Goal: Information Seeking & Learning: Learn about a topic

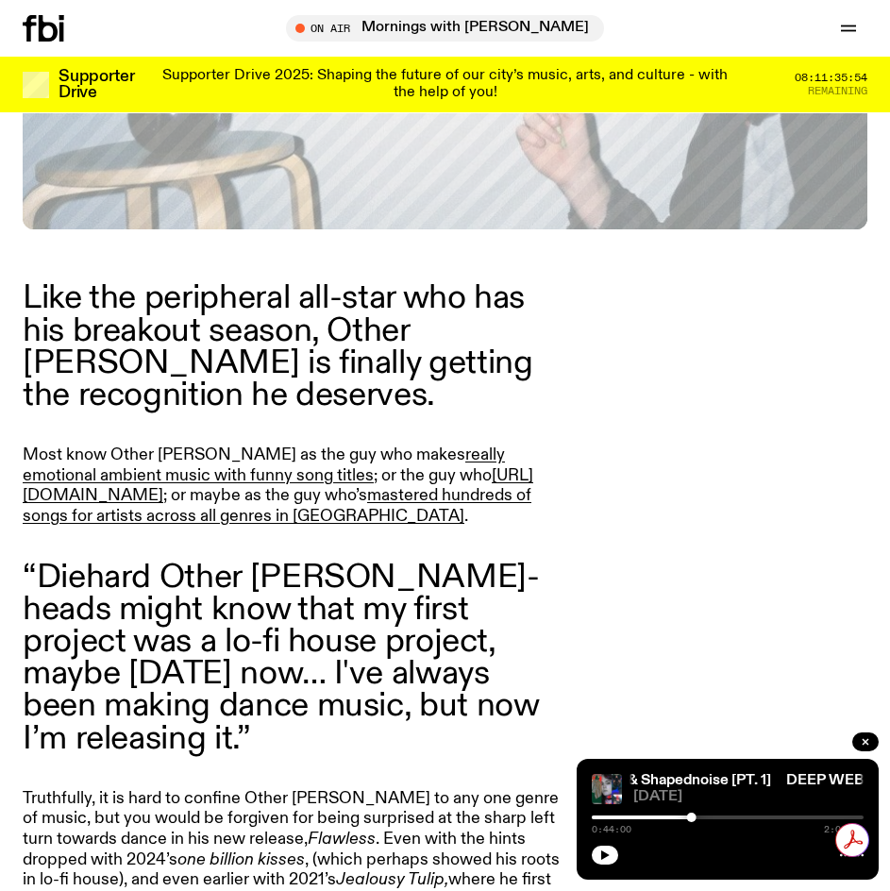
scroll to position [871, 0]
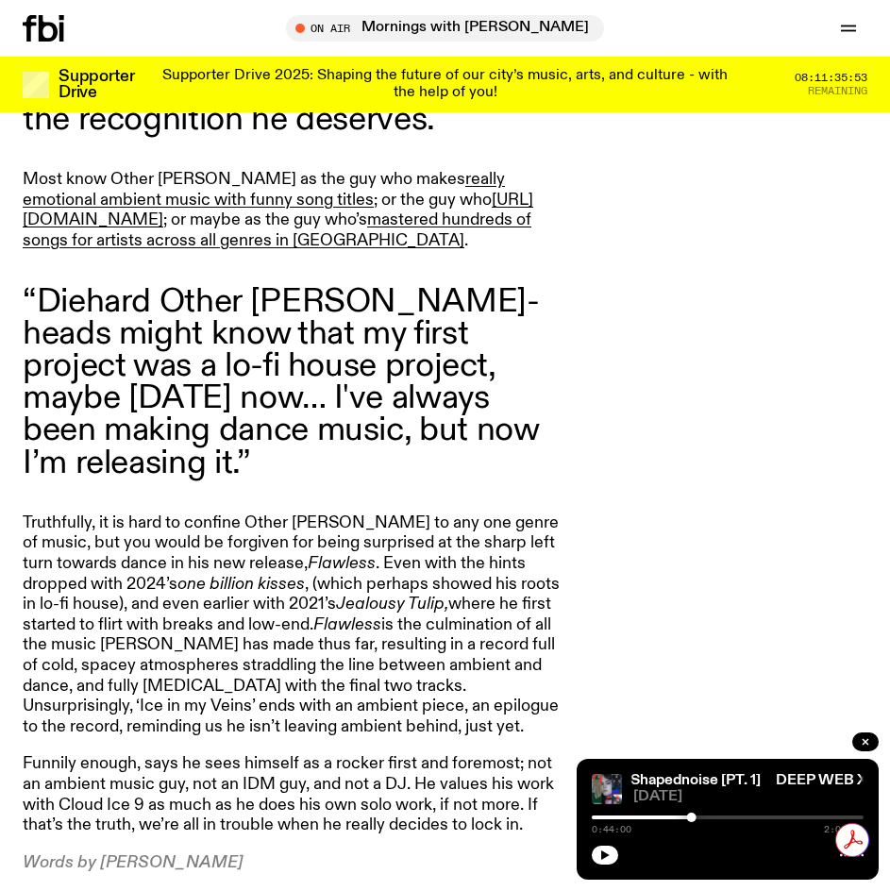
drag, startPoint x: 386, startPoint y: 607, endPoint x: 414, endPoint y: 666, distance: 65.8
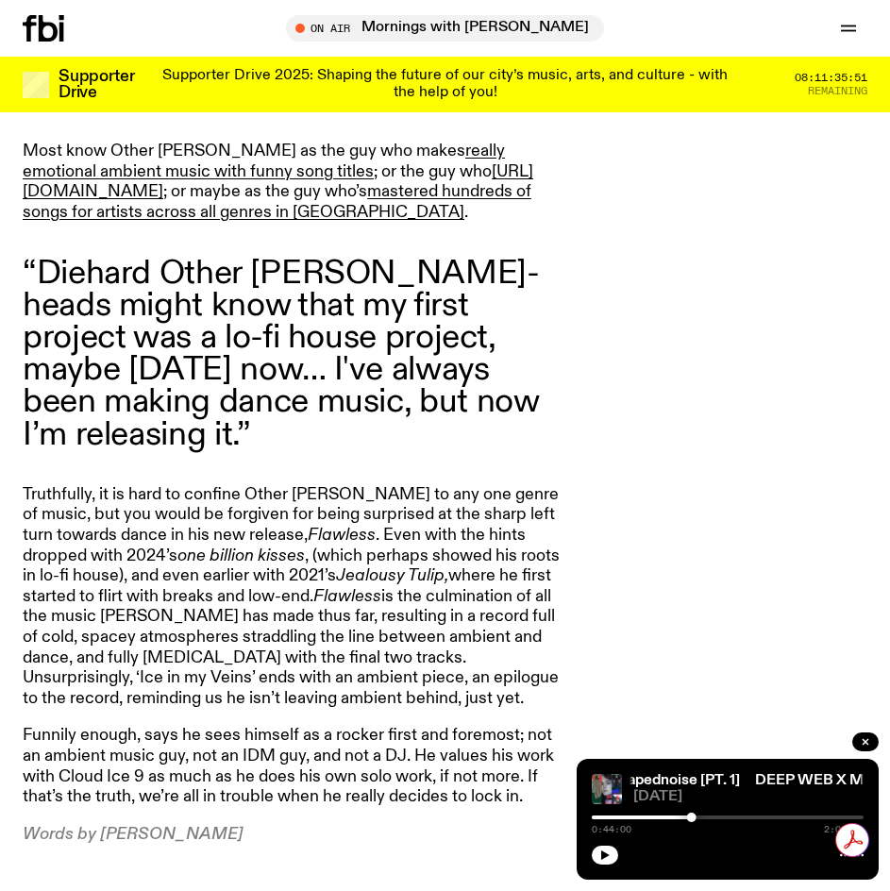
click at [313, 588] on em "Flawless" at bounding box center [347, 596] width 68 height 17
drag, startPoint x: 242, startPoint y: 516, endPoint x: 226, endPoint y: 504, distance: 21.0
click at [313, 588] on em "Flawless" at bounding box center [347, 596] width 68 height 17
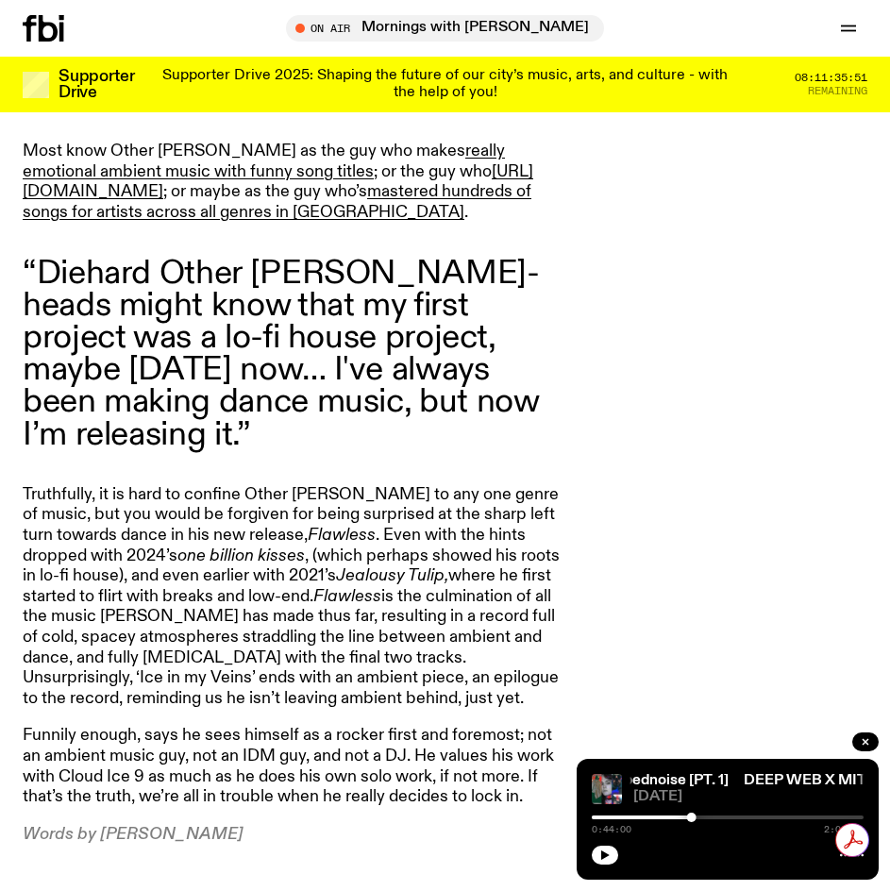
click at [313, 588] on em "Flawless" at bounding box center [347, 596] width 68 height 17
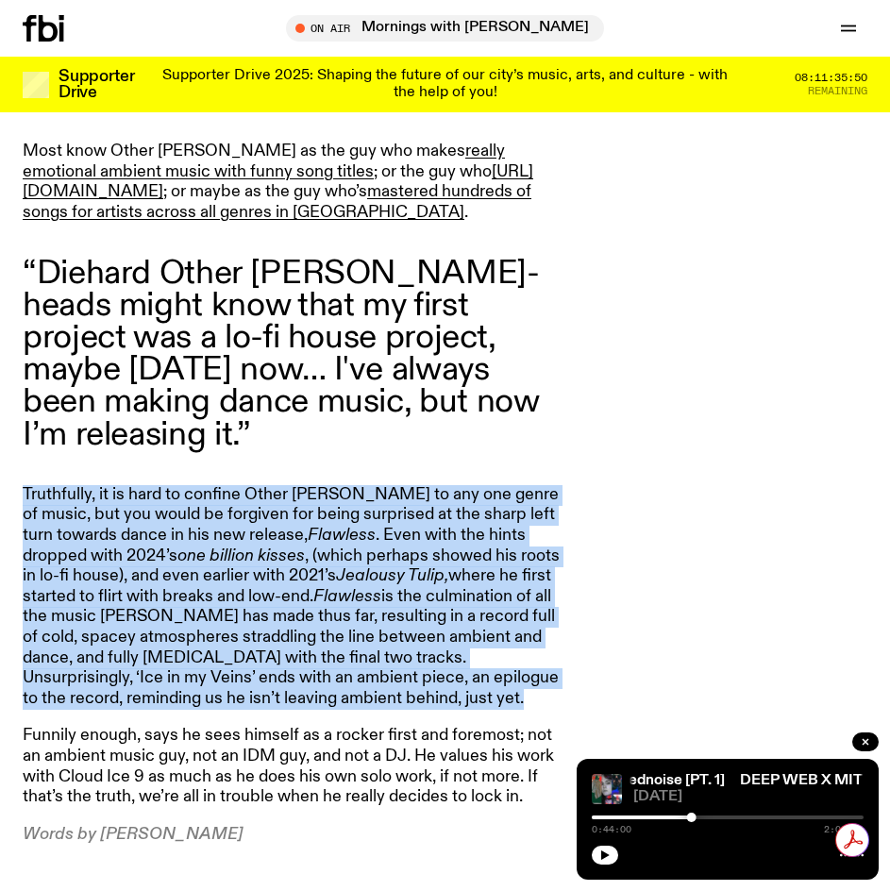
click at [218, 496] on p "Truthfully, it is hard to confine Other [PERSON_NAME] to any one genre of music…" at bounding box center [294, 597] width 543 height 225
click at [219, 496] on p "Truthfully, it is hard to confine Other [PERSON_NAME] to any one genre of music…" at bounding box center [294, 597] width 543 height 225
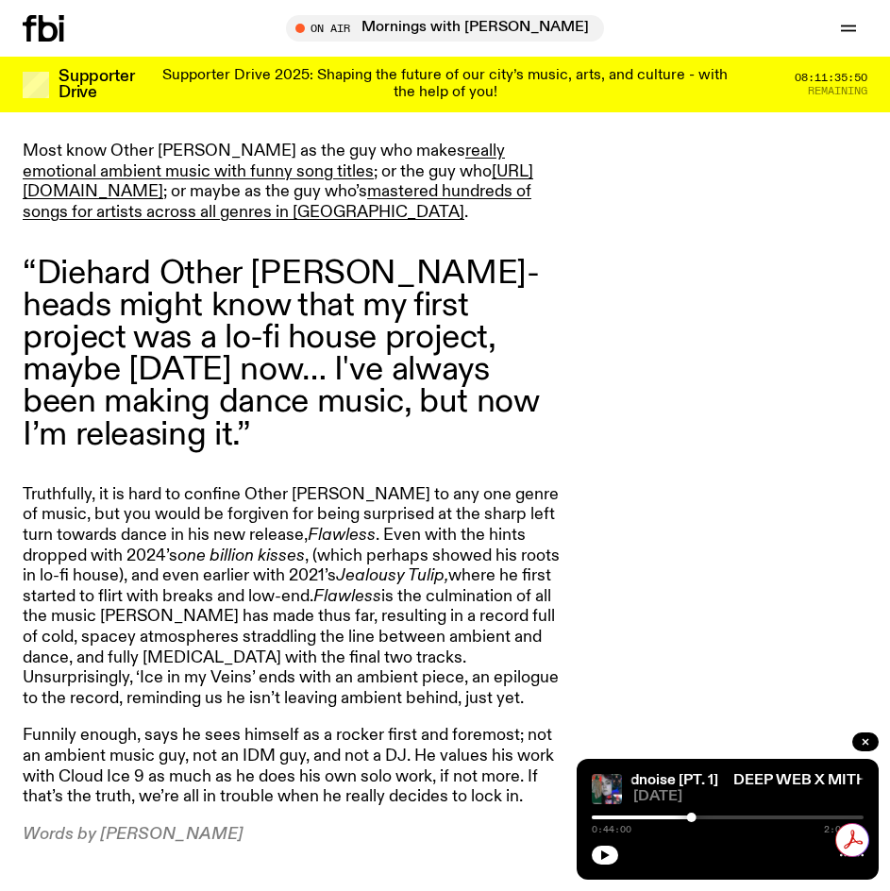
click at [219, 496] on p "Truthfully, it is hard to confine Other [PERSON_NAME] to any one genre of music…" at bounding box center [294, 597] width 543 height 225
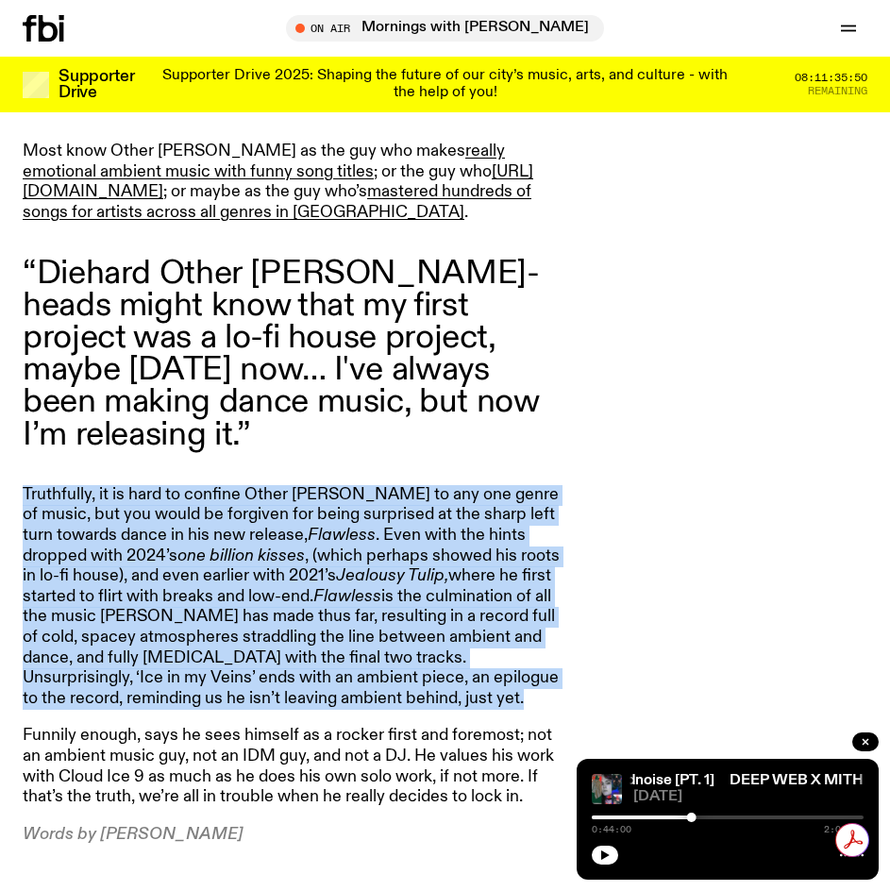
click at [219, 496] on p "Truthfully, it is hard to confine Other [PERSON_NAME] to any one genre of music…" at bounding box center [294, 597] width 543 height 225
drag, startPoint x: 219, startPoint y: 496, endPoint x: 225, endPoint y: 510, distance: 15.2
click at [216, 497] on p "Truthfully, it is hard to confine Other [PERSON_NAME] to any one genre of music…" at bounding box center [294, 597] width 543 height 225
click at [238, 527] on p "Truthfully, it is hard to confine Other [PERSON_NAME] to any one genre of music…" at bounding box center [294, 597] width 543 height 225
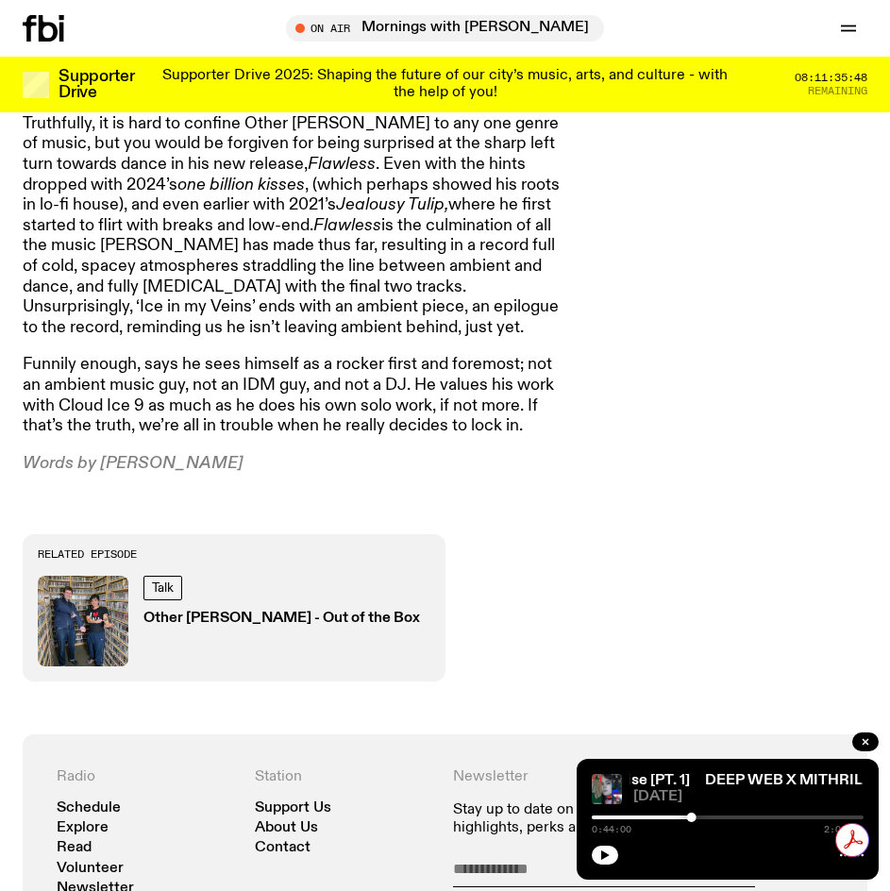
drag, startPoint x: 266, startPoint y: 610, endPoint x: 235, endPoint y: 708, distance: 102.1
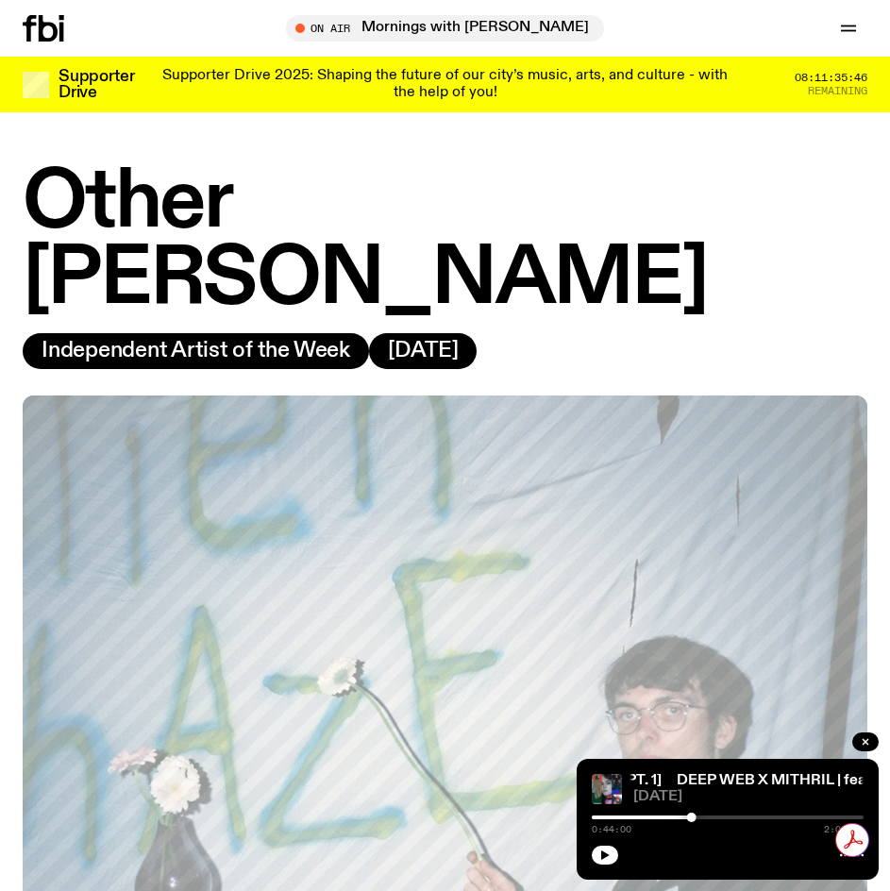
scroll to position [0, 0]
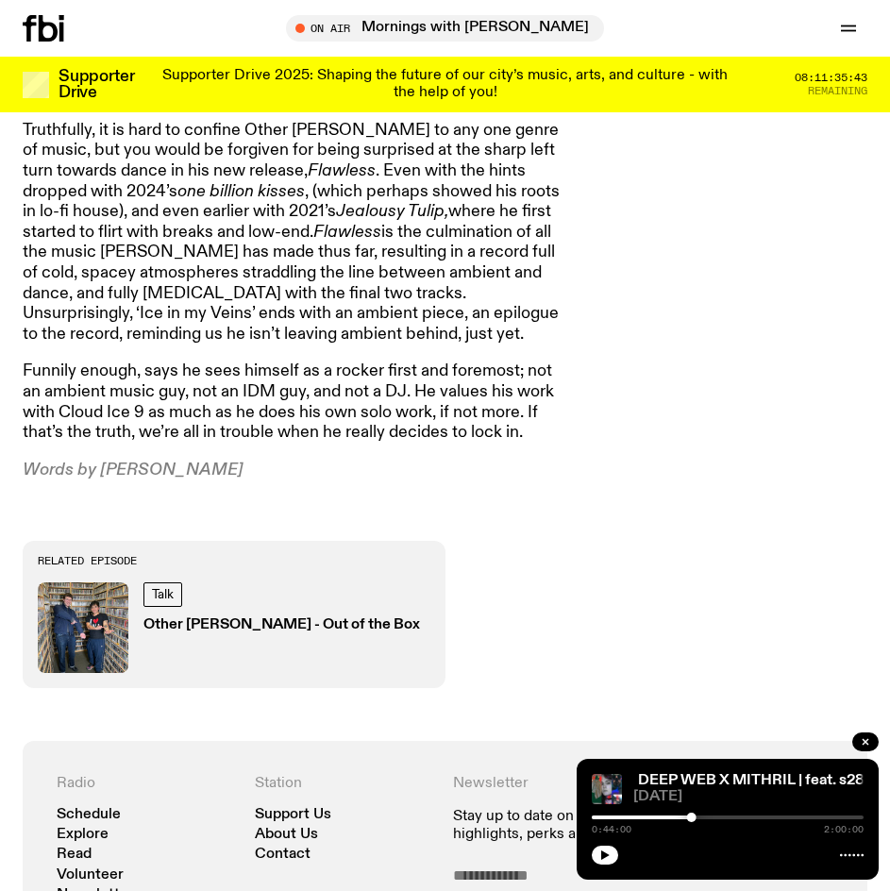
drag, startPoint x: 482, startPoint y: 400, endPoint x: 448, endPoint y: 518, distance: 122.7
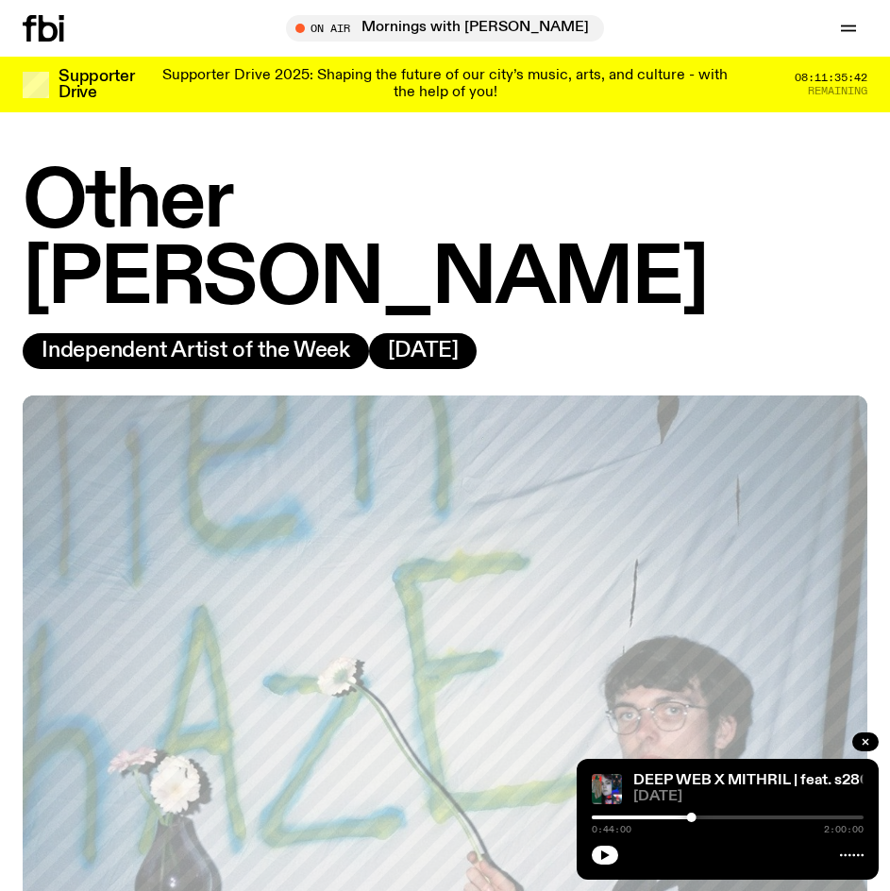
drag, startPoint x: 448, startPoint y: 520, endPoint x: 538, endPoint y: 187, distance: 344.9
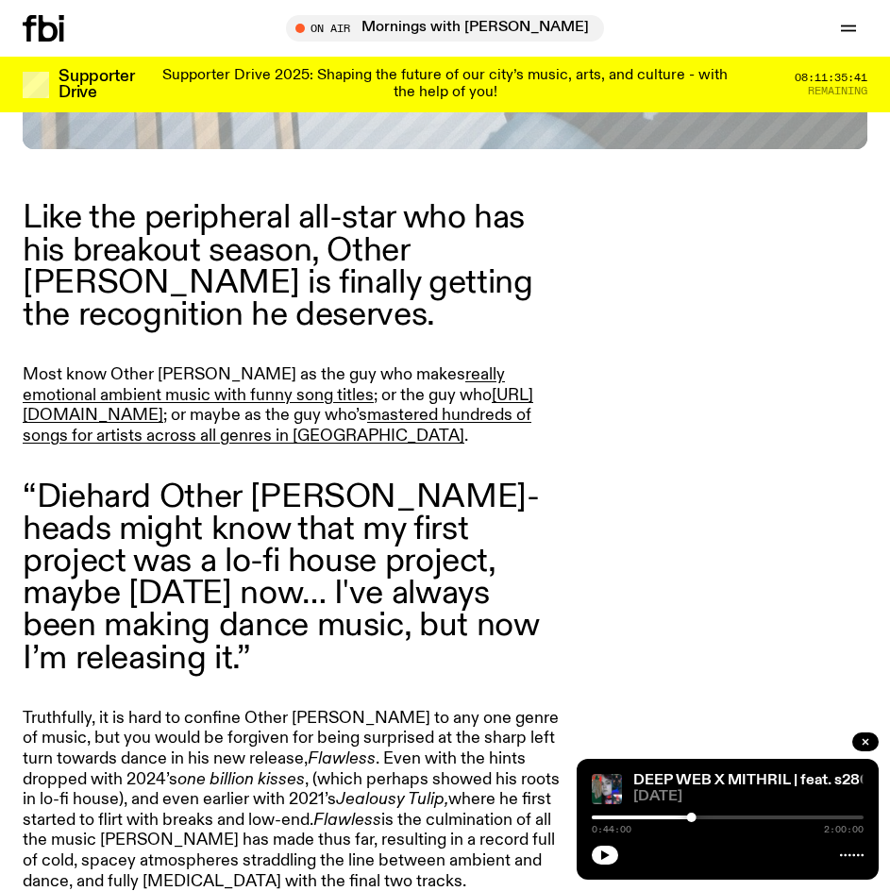
scroll to position [1132, 0]
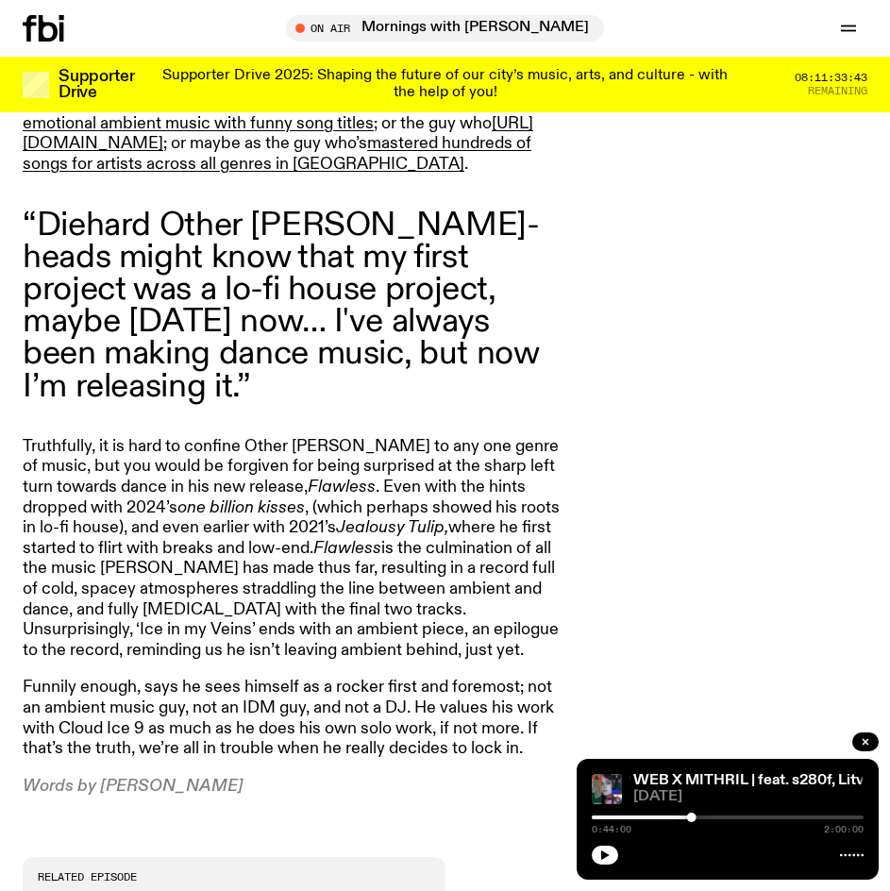
drag, startPoint x: 415, startPoint y: 426, endPoint x: 421, endPoint y: 463, distance: 37.2
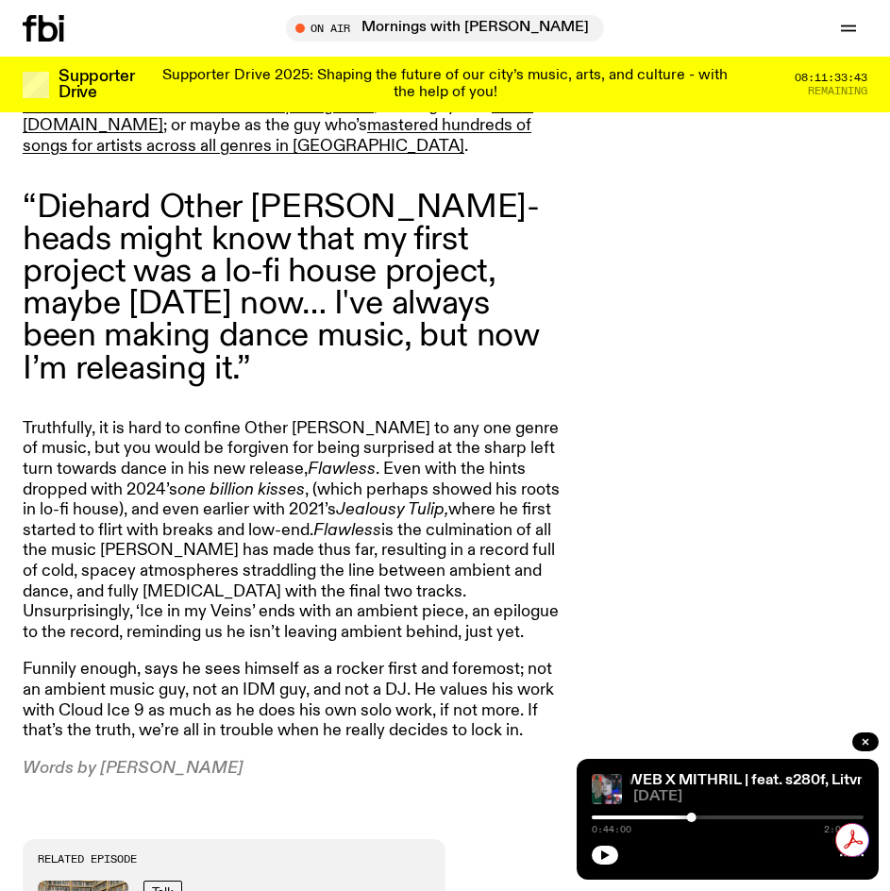
scroll to position [0, 0]
drag, startPoint x: 339, startPoint y: 568, endPoint x: 339, endPoint y: 557, distance: 11.3
click at [339, 559] on article "Like the peripheral all-star who has his breakout season, Other [PERSON_NAME] i…" at bounding box center [294, 345] width 543 height 866
click at [342, 551] on article "Like the peripheral all-star who has his breakout season, Other [PERSON_NAME] i…" at bounding box center [294, 345] width 543 height 866
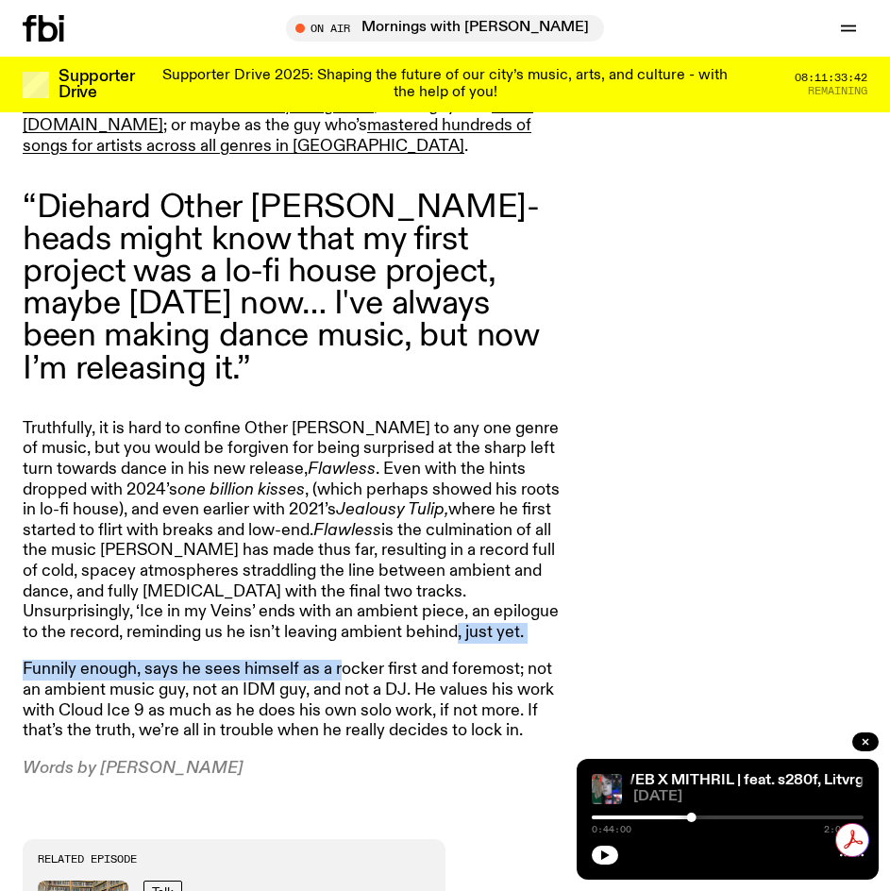
click at [342, 551] on p "Truthfully, it is hard to confine Other [PERSON_NAME] to any one genre of music…" at bounding box center [294, 531] width 543 height 225
click at [342, 535] on p "Truthfully, it is hard to confine Other [PERSON_NAME] to any one genre of music…" at bounding box center [294, 531] width 543 height 225
click at [350, 527] on p "Truthfully, it is hard to confine Other [PERSON_NAME] to any one genre of music…" at bounding box center [294, 531] width 543 height 225
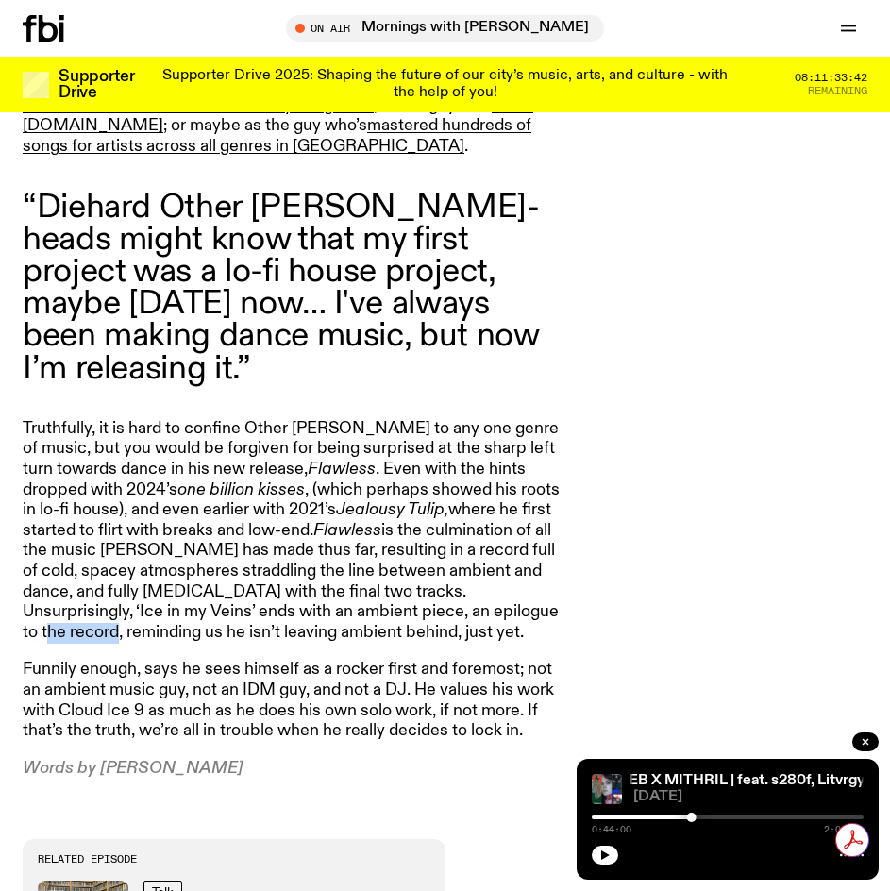
drag, startPoint x: 350, startPoint y: 527, endPoint x: 347, endPoint y: 501, distance: 26.6
click at [347, 510] on p "Truthfully, it is hard to confine Other [PERSON_NAME] to any one genre of music…" at bounding box center [294, 531] width 543 height 225
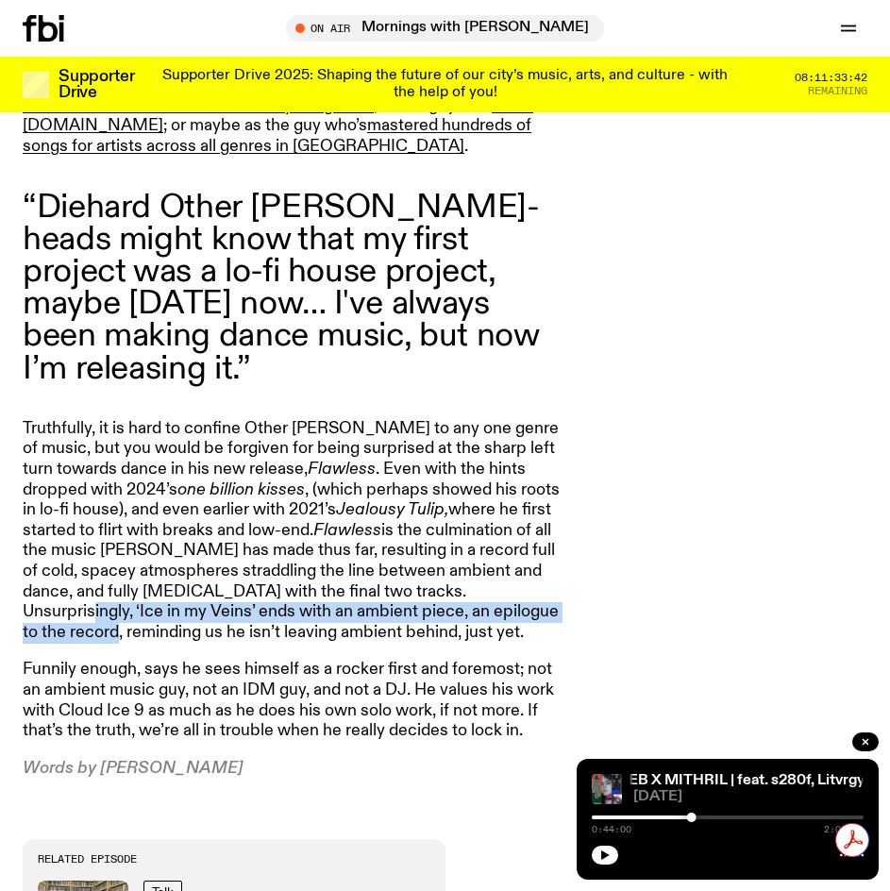
click at [347, 501] on p "Truthfully, it is hard to confine Other [PERSON_NAME] to any one genre of music…" at bounding box center [294, 531] width 543 height 225
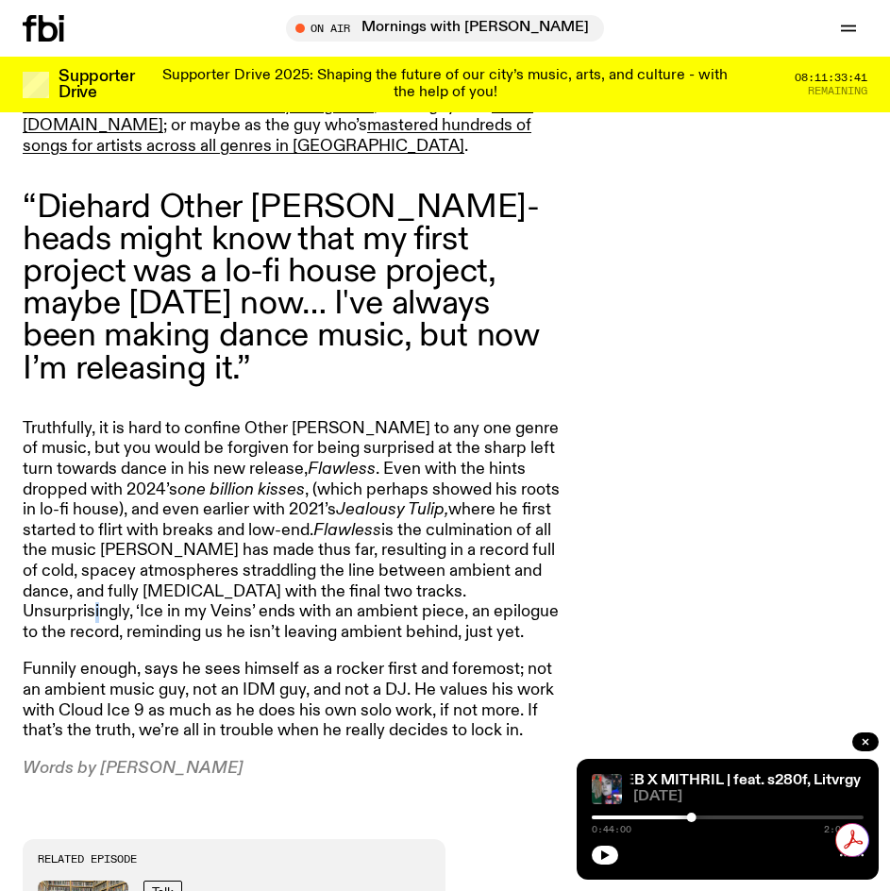
click at [347, 501] on p "Truthfully, it is hard to confine Other [PERSON_NAME] to any one genre of music…" at bounding box center [294, 531] width 543 height 225
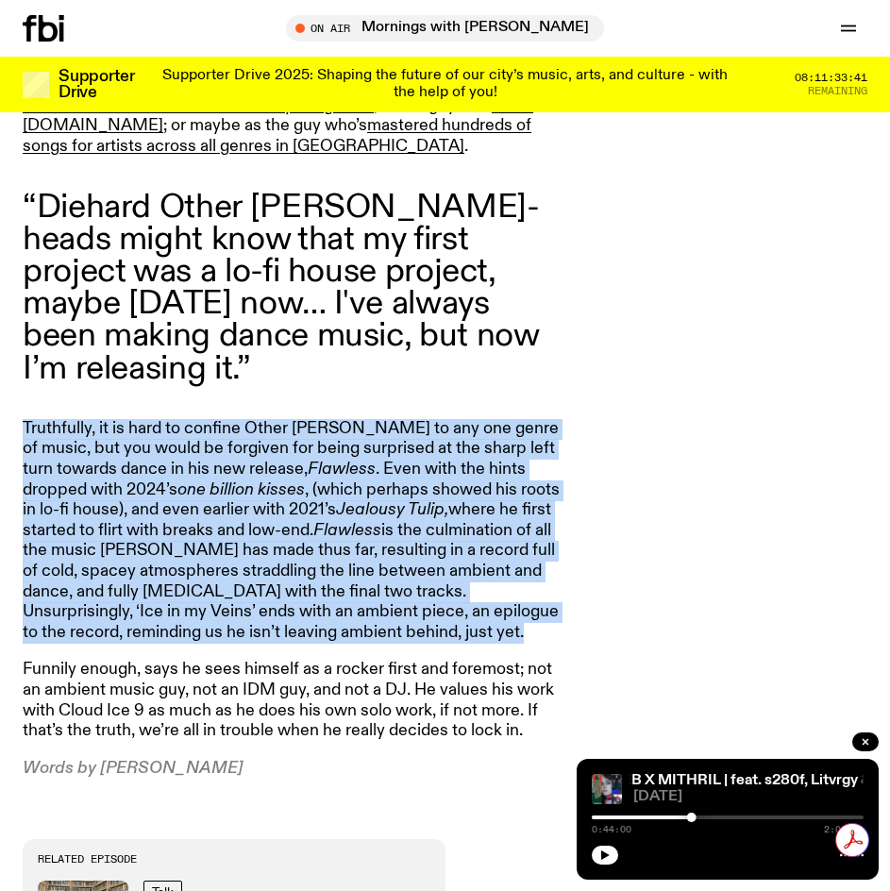
click at [347, 501] on p "Truthfully, it is hard to confine Other [PERSON_NAME] to any one genre of music…" at bounding box center [294, 531] width 543 height 225
click at [340, 548] on p "Truthfully, it is hard to confine Other [PERSON_NAME] to any one genre of music…" at bounding box center [294, 531] width 543 height 225
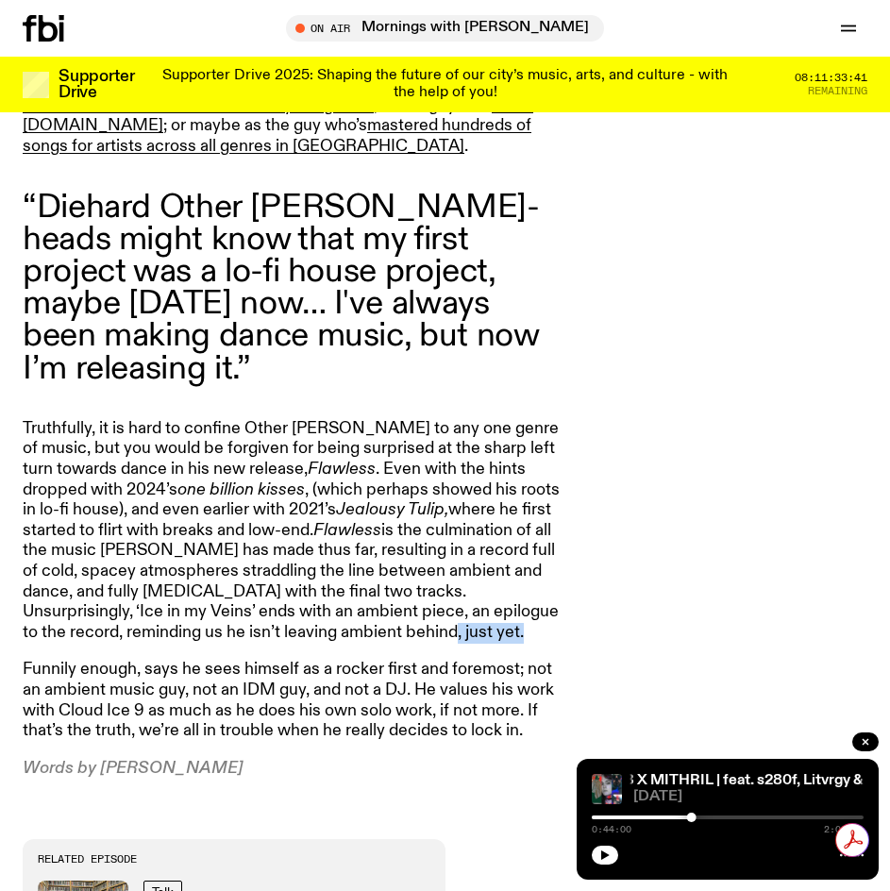
click at [340, 548] on p "Truthfully, it is hard to confine Other [PERSON_NAME] to any one genre of music…" at bounding box center [294, 531] width 543 height 225
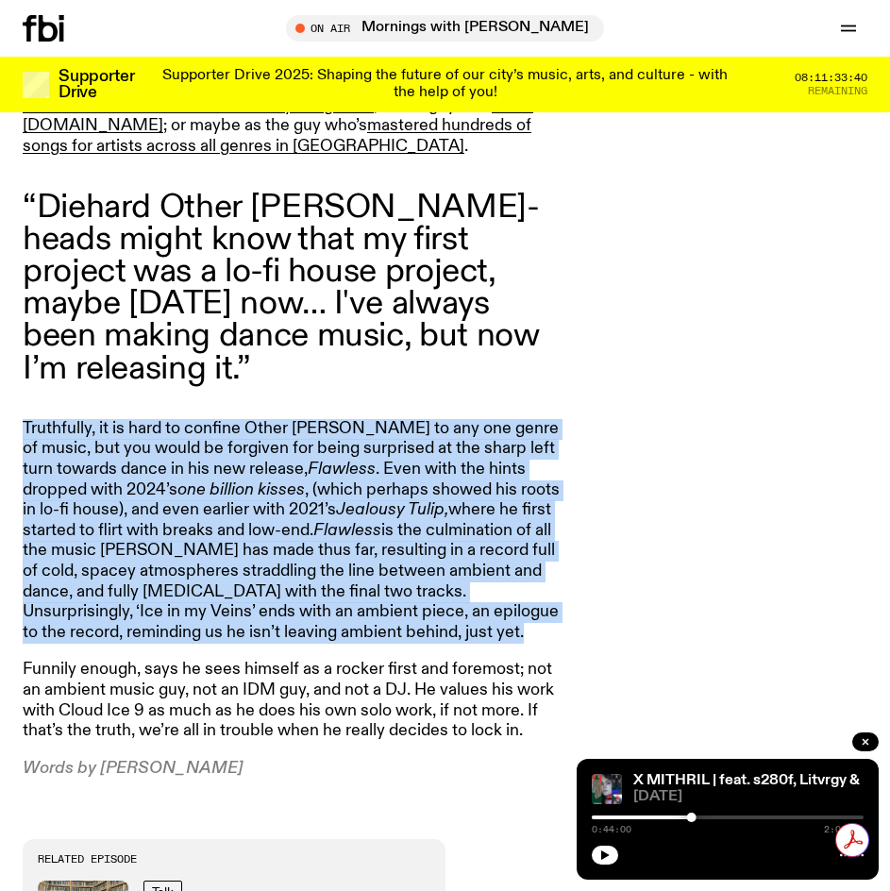
click at [340, 548] on p "Truthfully, it is hard to confine Other [PERSON_NAME] to any one genre of music…" at bounding box center [294, 531] width 543 height 225
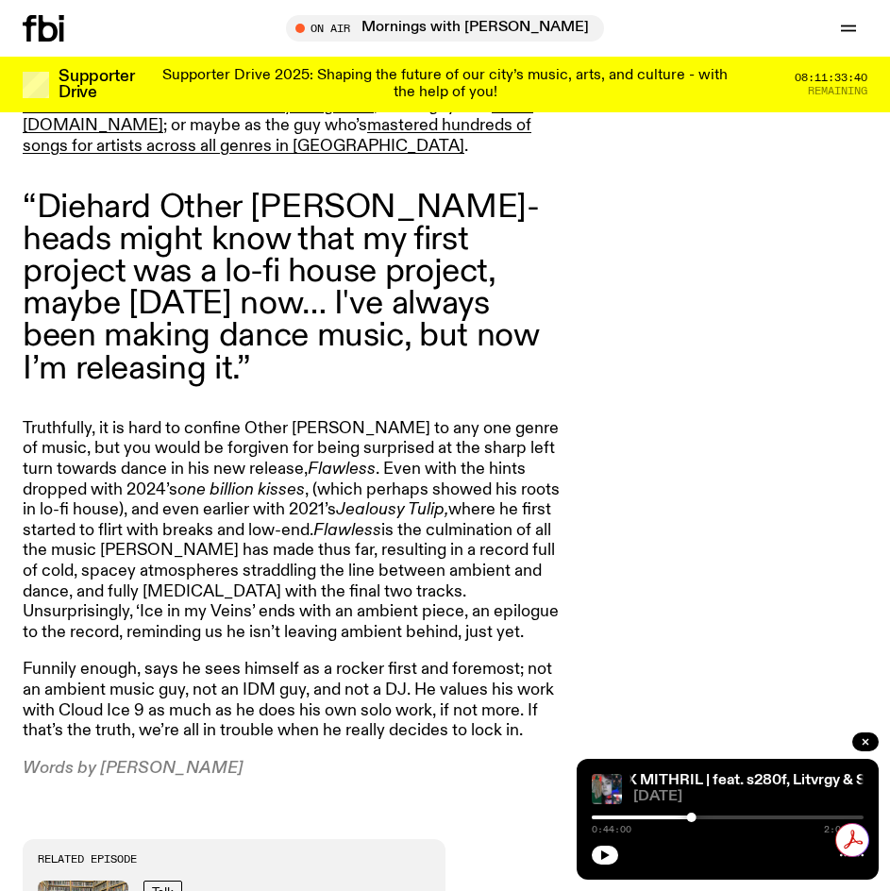
click at [340, 566] on article "Like the peripheral all-star who has his breakout season, Other [PERSON_NAME] i…" at bounding box center [294, 345] width 543 height 866
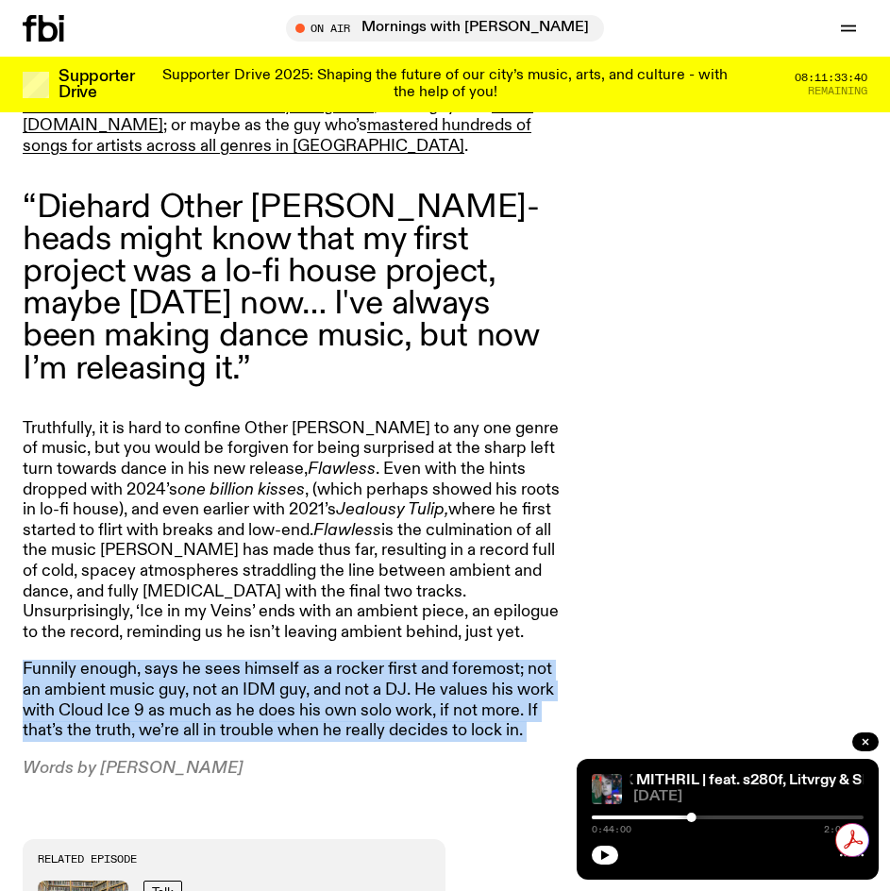
click at [340, 566] on article "Like the peripheral all-star who has his breakout season, Other [PERSON_NAME] i…" at bounding box center [294, 345] width 543 height 866
click at [341, 660] on p "Funnily enough, says he sees himself as a rocker first and foremost; not an amb…" at bounding box center [294, 700] width 543 height 81
click at [335, 660] on p "Funnily enough, says he sees himself as a rocker first and foremost; not an amb…" at bounding box center [294, 700] width 543 height 81
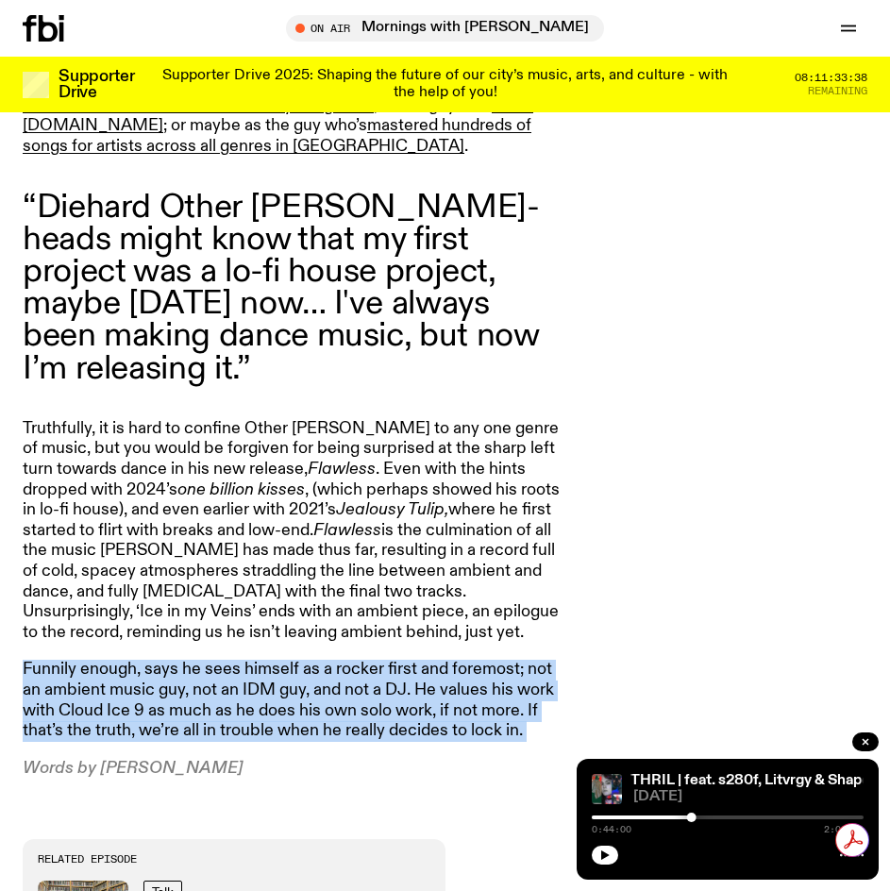
click at [328, 660] on p "Funnily enough, says he sees himself as a rocker first and foremost; not an amb…" at bounding box center [294, 700] width 543 height 81
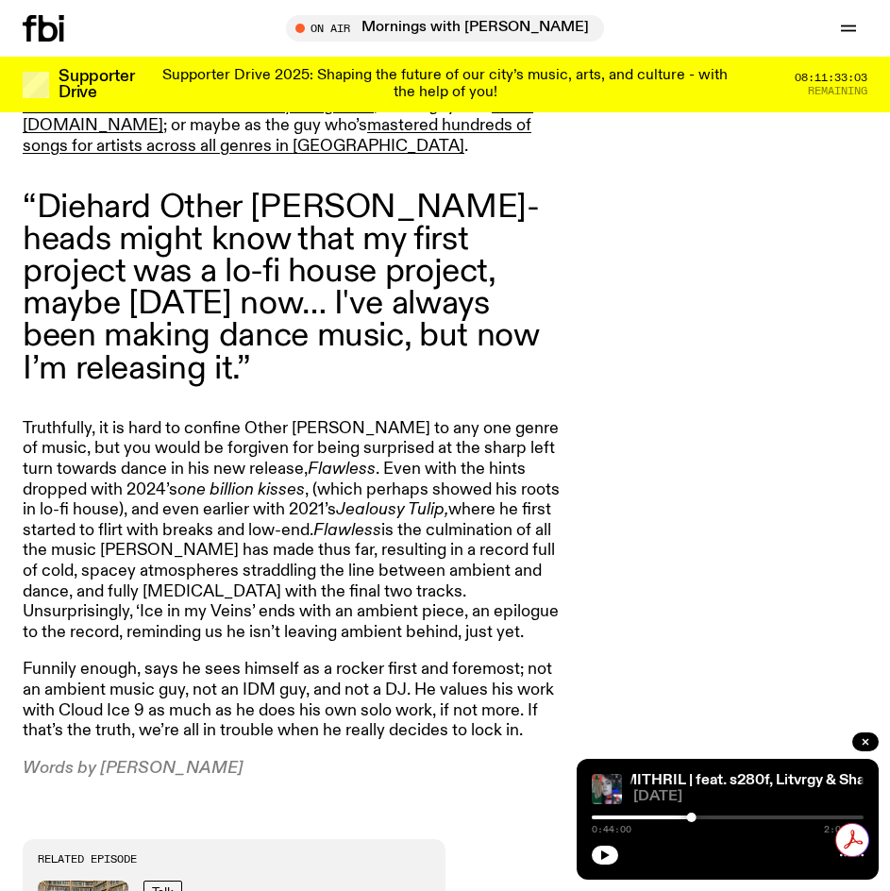
click at [336, 501] on em "Jealousy Tulip," at bounding box center [392, 509] width 112 height 17
